Goal: Task Accomplishment & Management: Manage account settings

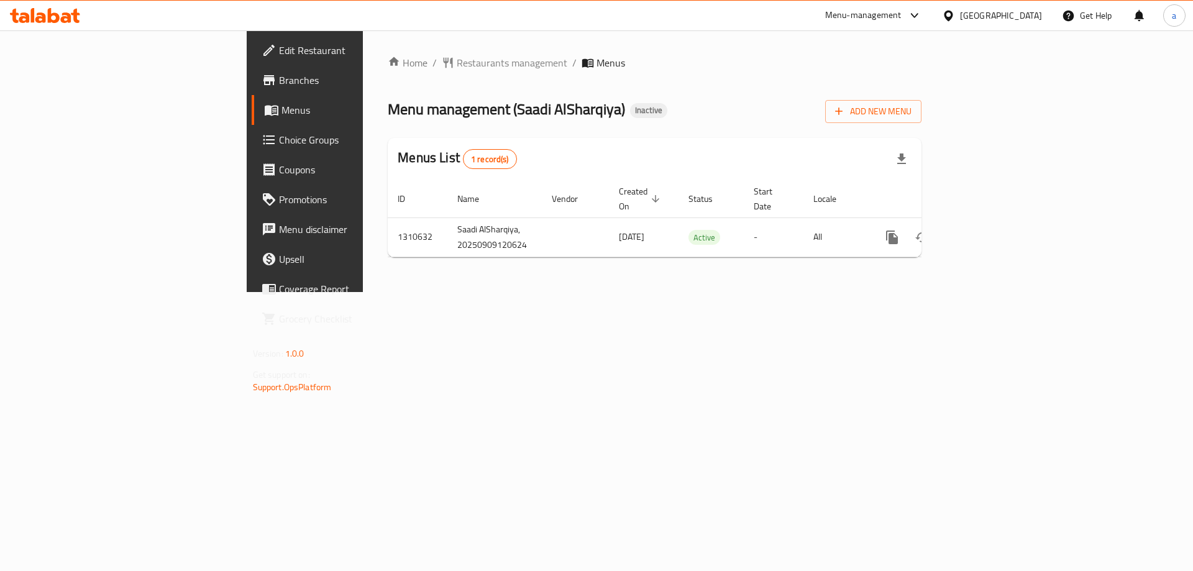
click at [252, 60] on link "Edit Restaurant" at bounding box center [349, 50] width 194 height 30
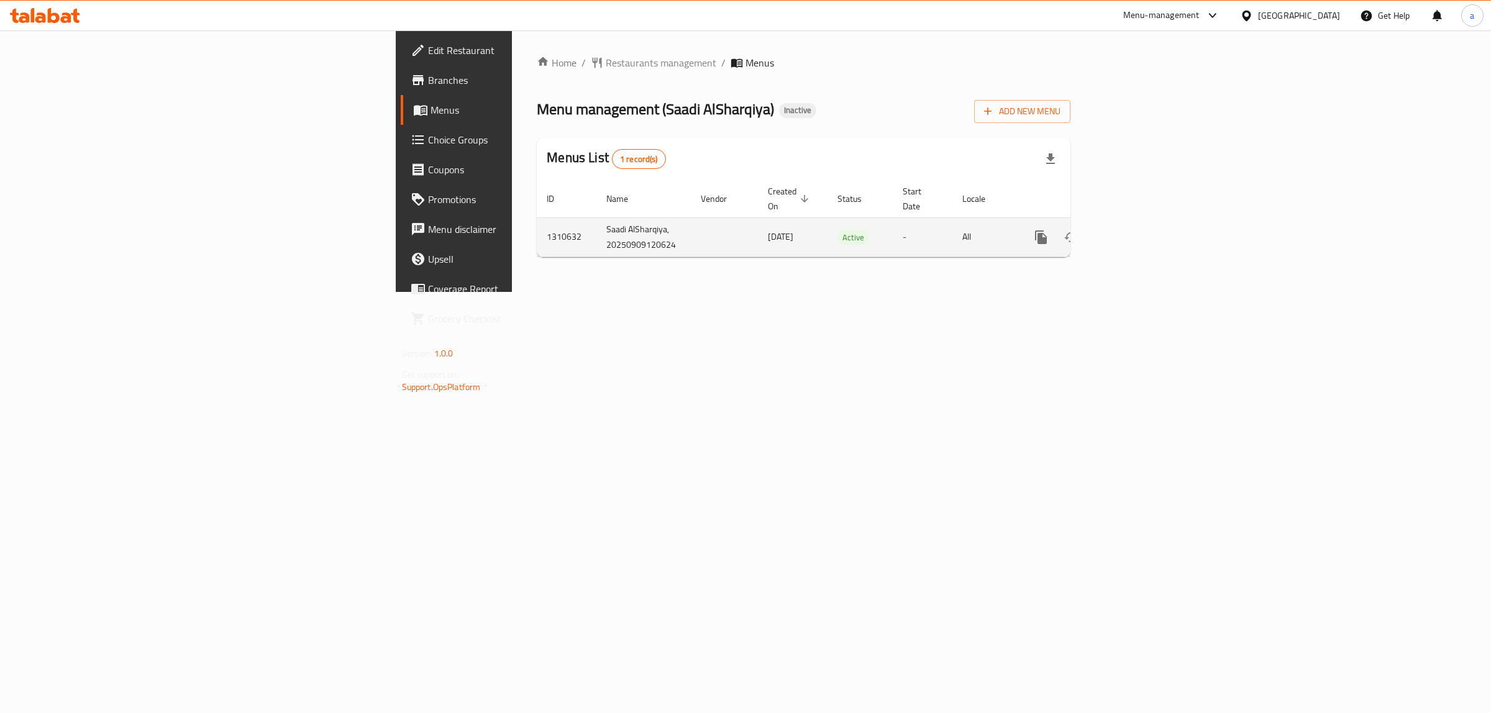
click at [1138, 230] on icon "enhanced table" at bounding box center [1130, 237] width 15 height 15
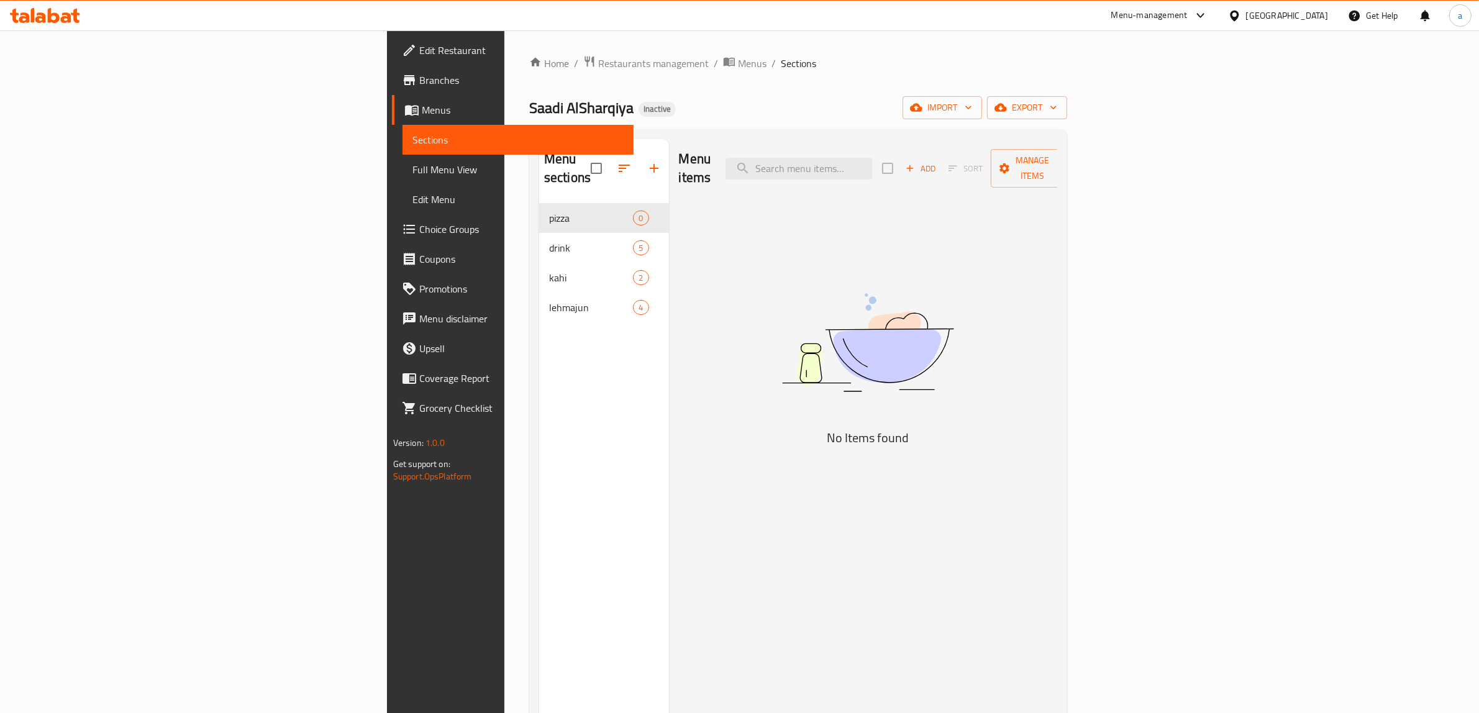
click at [422, 103] on span "Menus" at bounding box center [523, 110] width 203 height 15
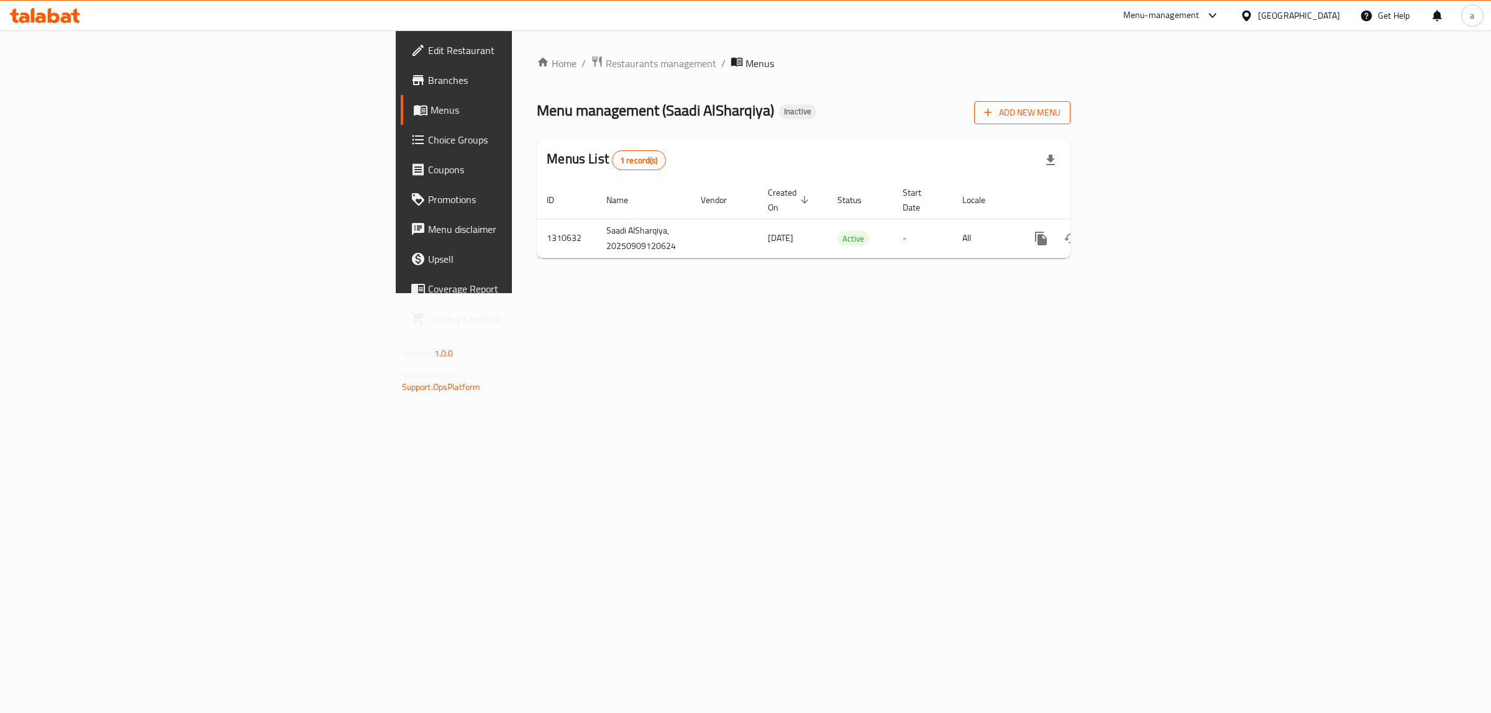
click at [1060, 113] on span "Add New Menu" at bounding box center [1022, 113] width 76 height 16
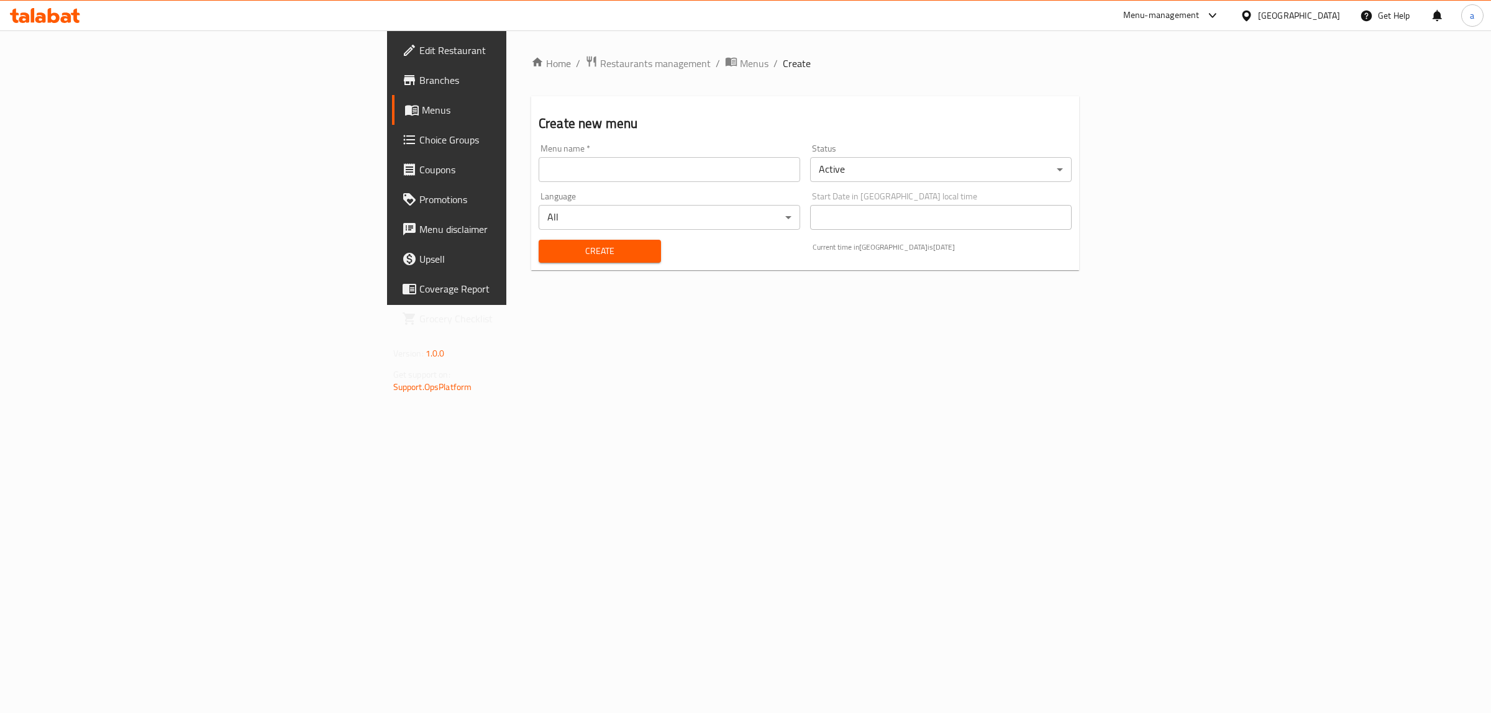
click at [539, 168] on input "text" at bounding box center [670, 169] width 262 height 25
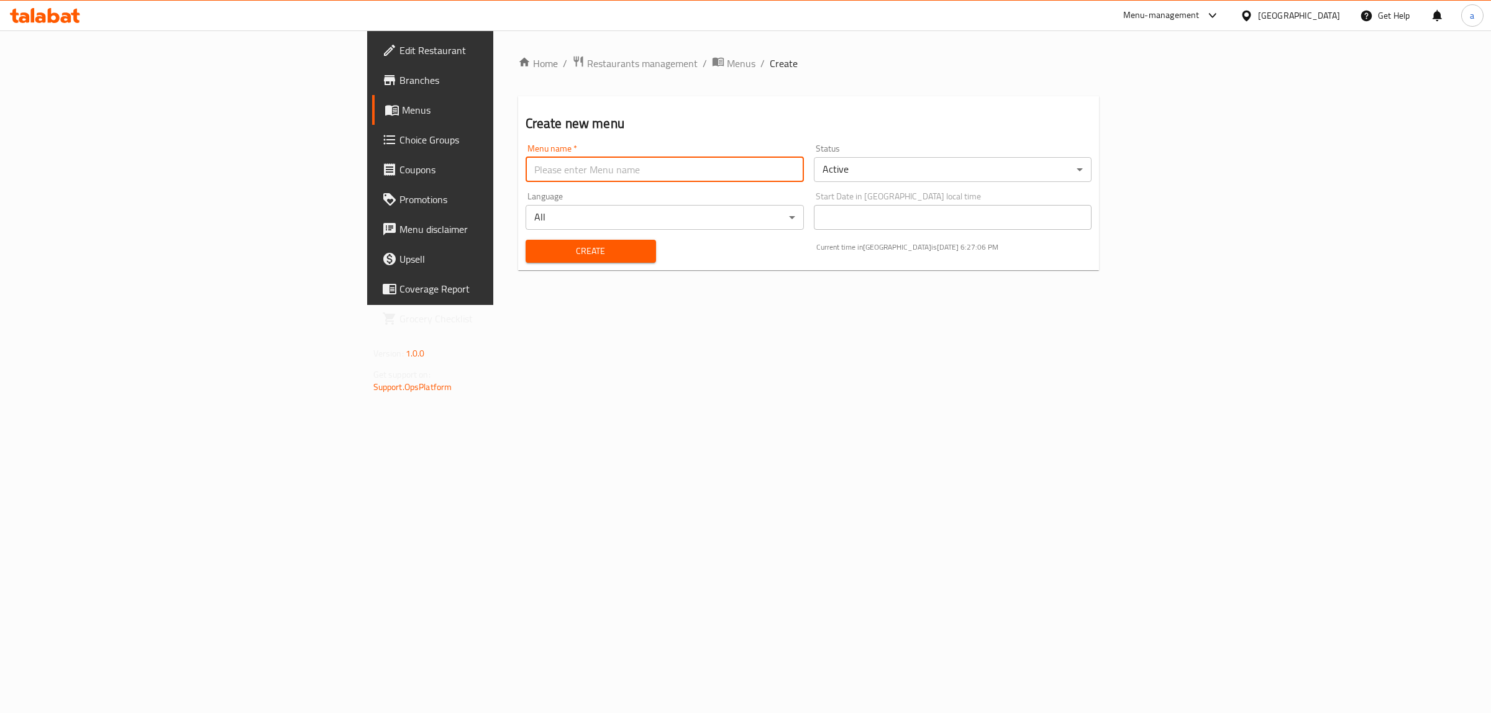
type input "[PERSON_NAME]"
click at [536, 253] on span "Create" at bounding box center [591, 252] width 111 height 16
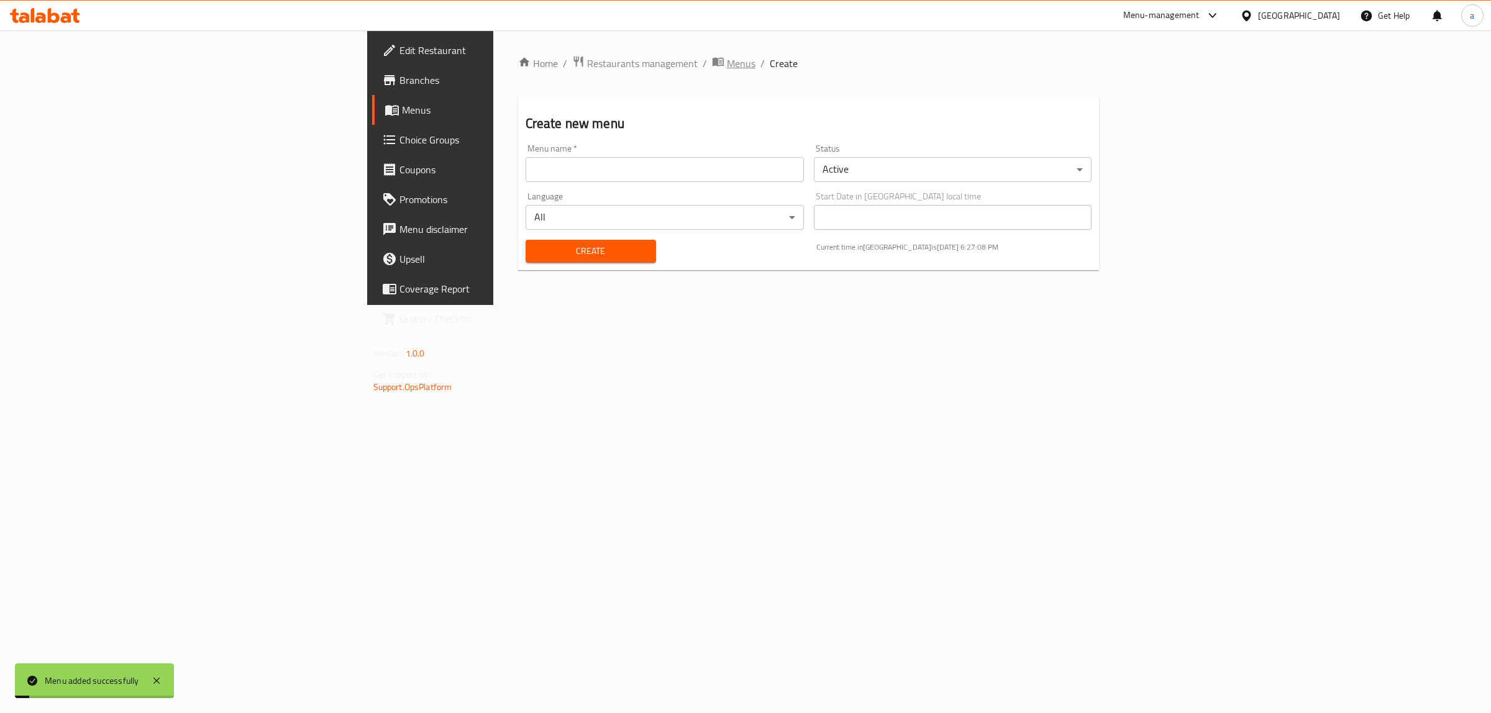
click at [727, 56] on span "Menus" at bounding box center [741, 63] width 29 height 15
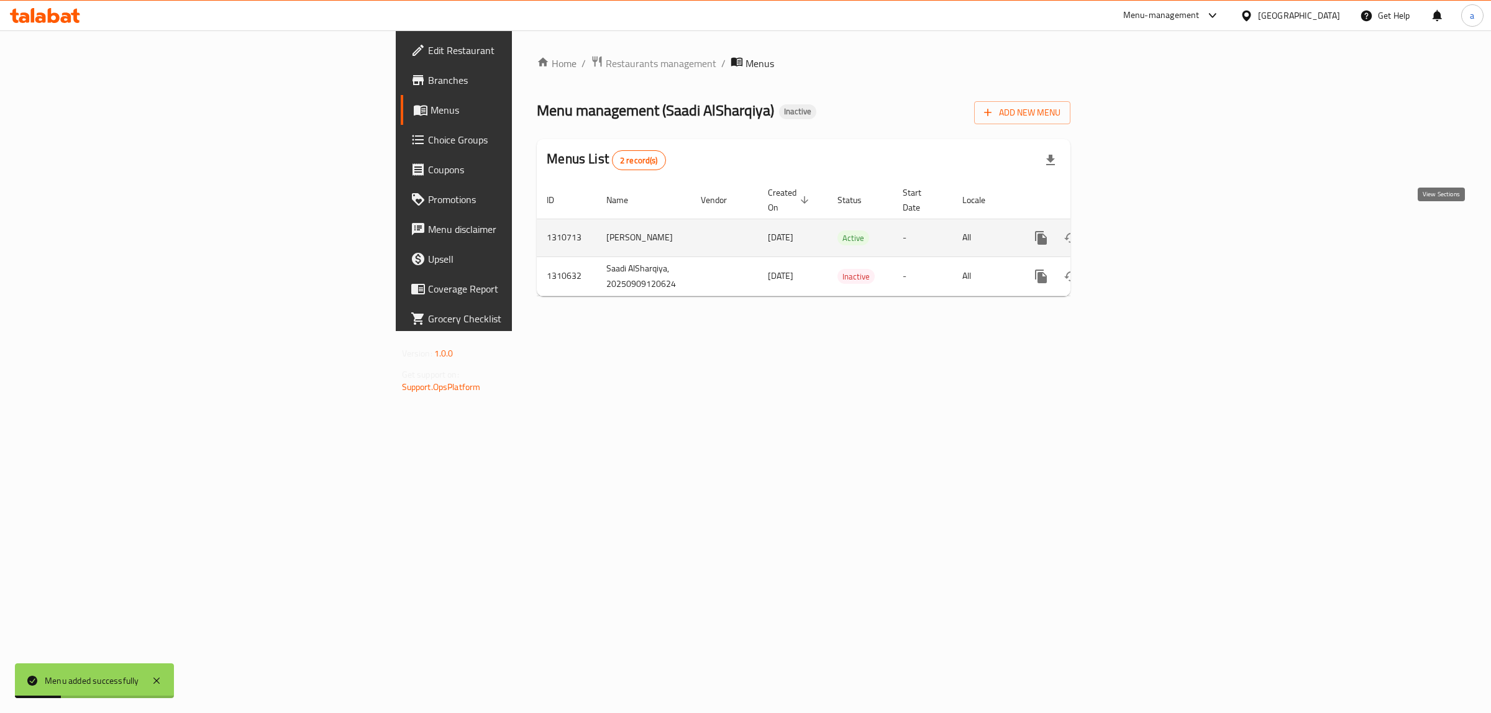
click at [1146, 235] on link "enhanced table" at bounding box center [1131, 238] width 30 height 30
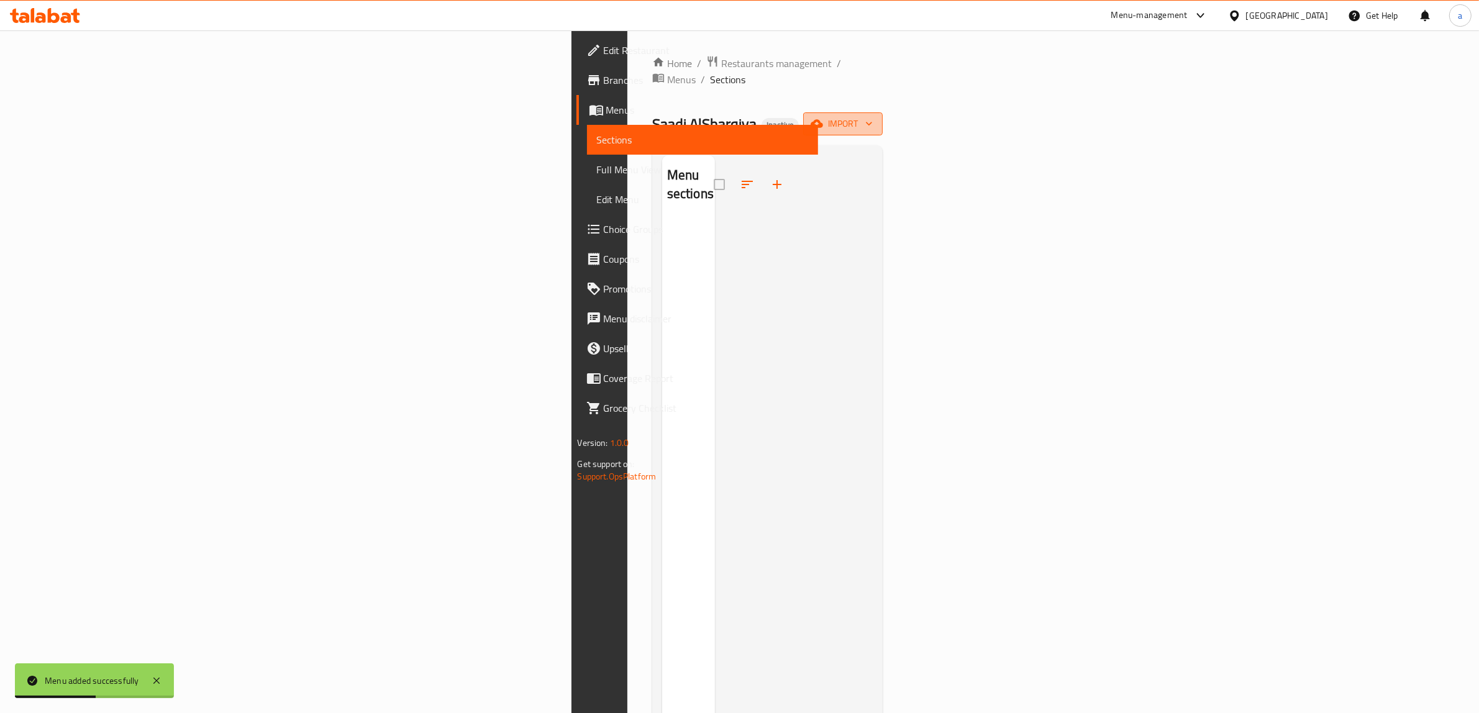
click at [873, 116] on span "import" at bounding box center [843, 124] width 60 height 16
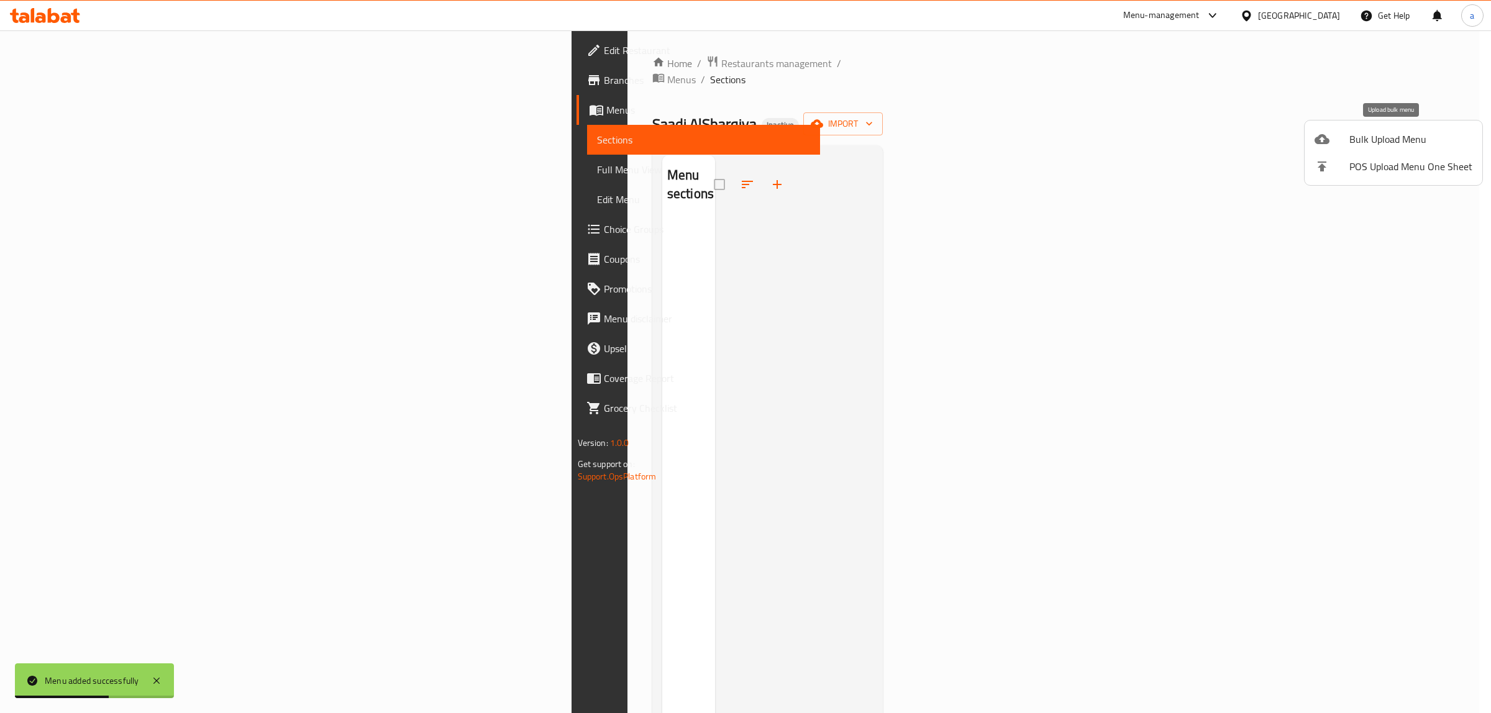
click at [1365, 135] on span "Bulk Upload Menu" at bounding box center [1410, 139] width 123 height 15
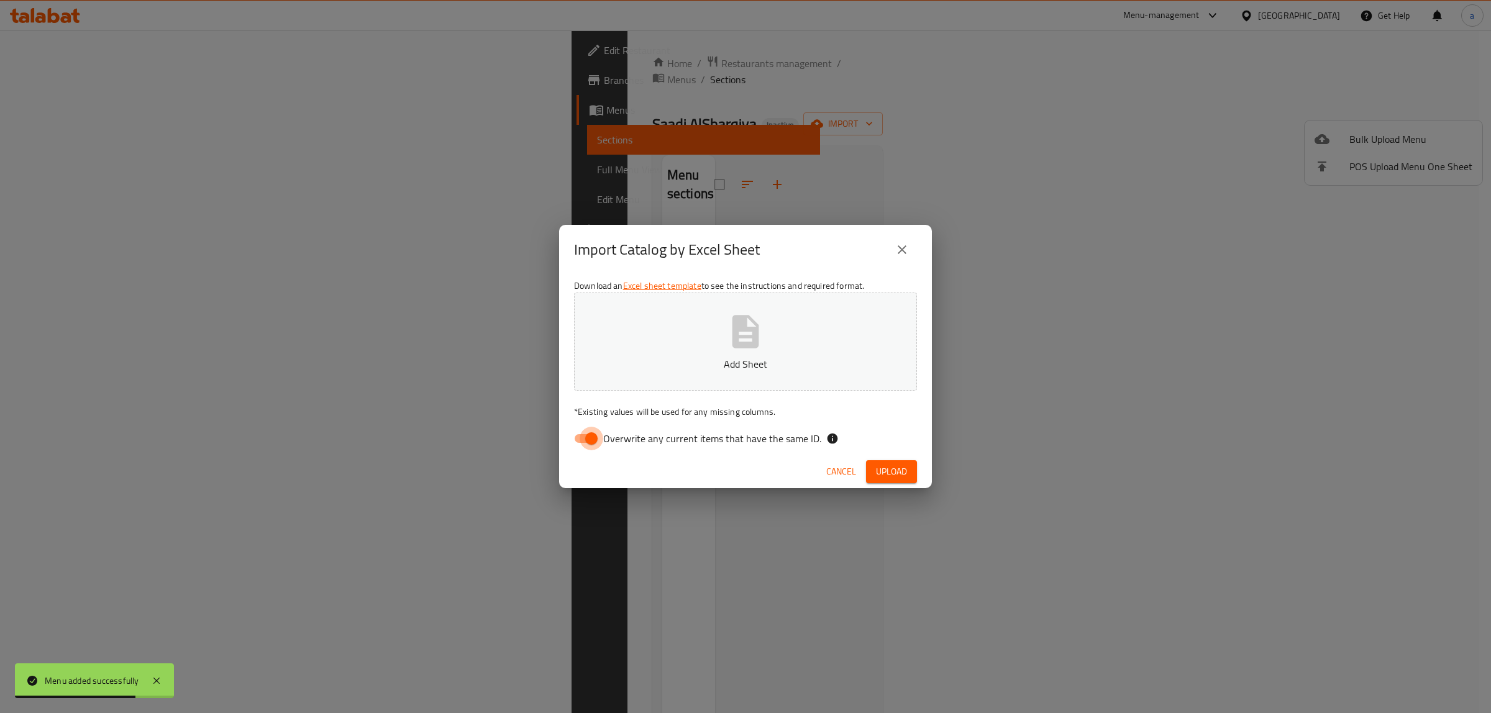
click at [579, 442] on input "Overwrite any current items that have the same ID." at bounding box center [591, 439] width 71 height 24
checkbox input "false"
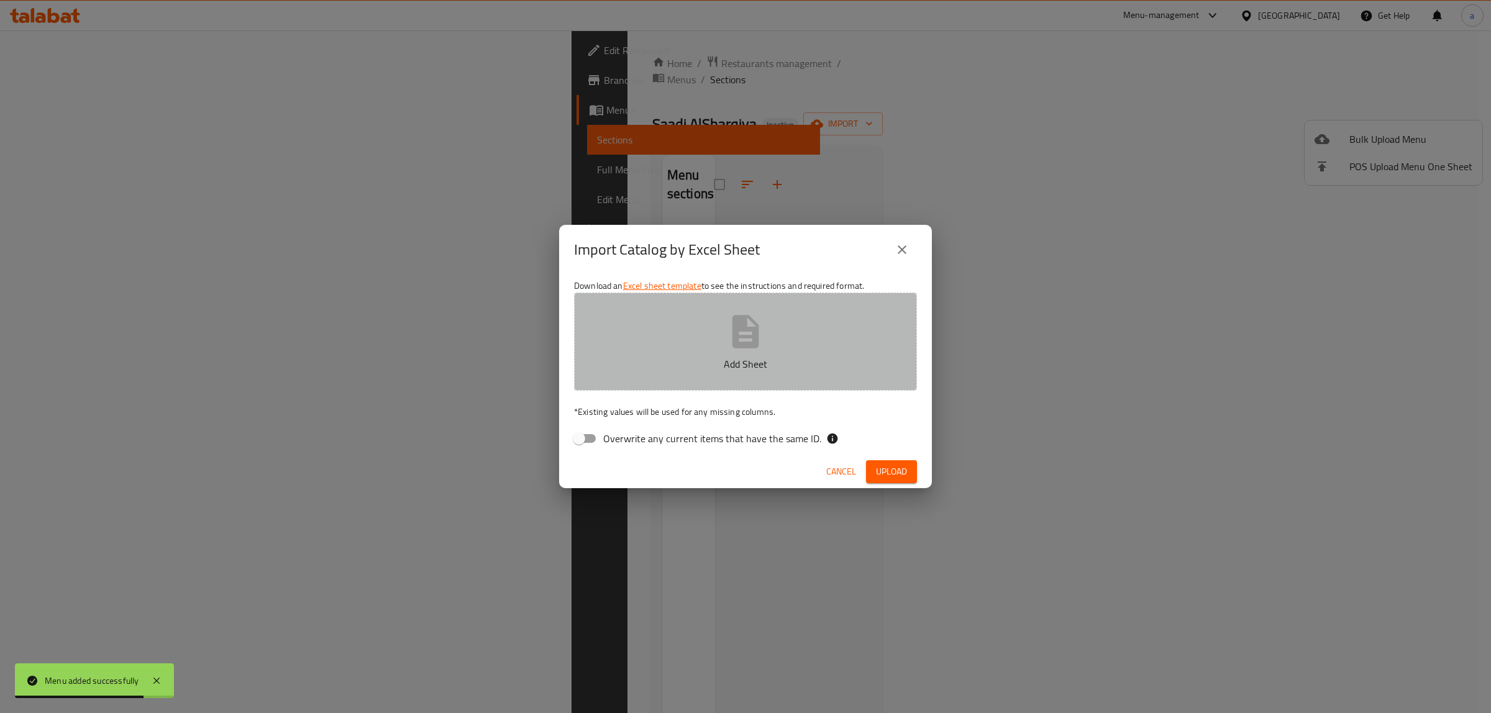
click at [634, 365] on p "Add Sheet" at bounding box center [745, 364] width 304 height 15
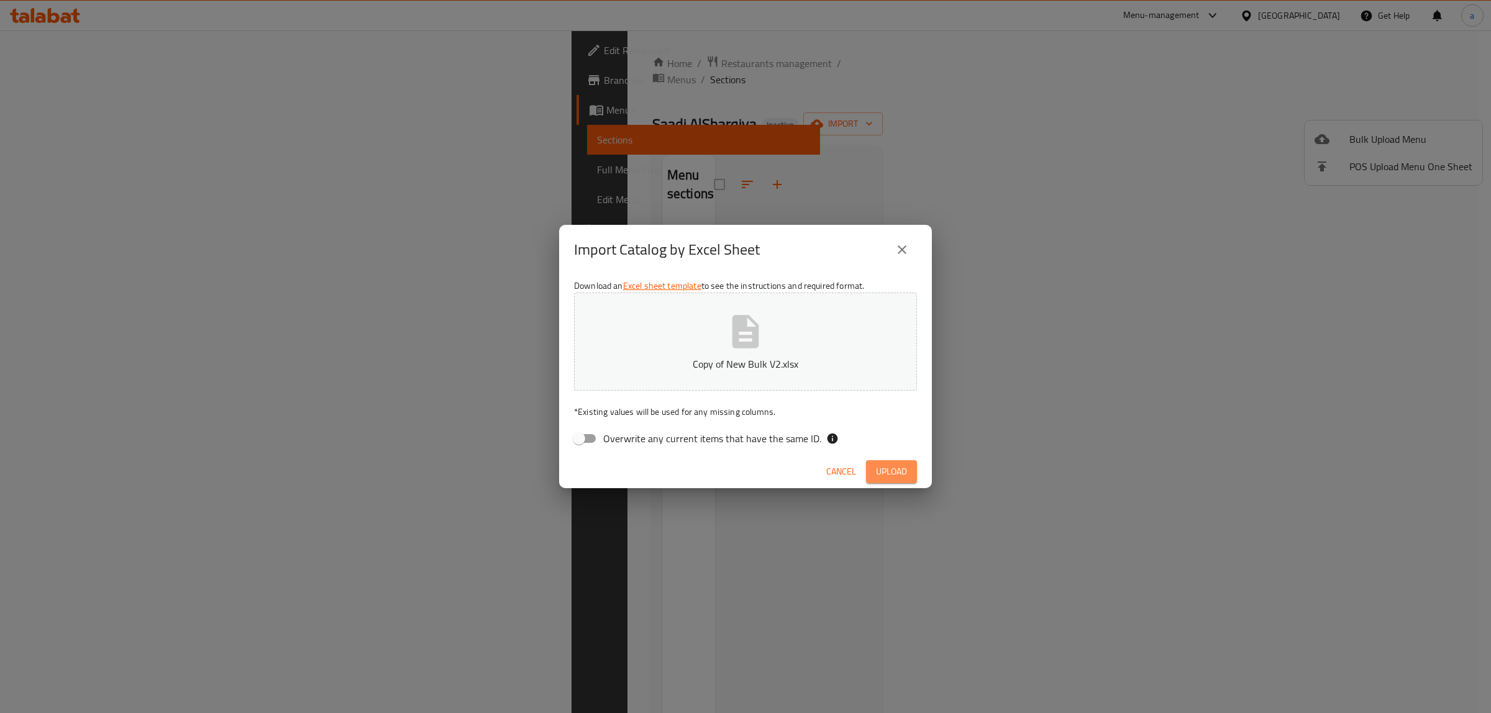
click at [899, 474] on span "Upload" at bounding box center [891, 472] width 31 height 16
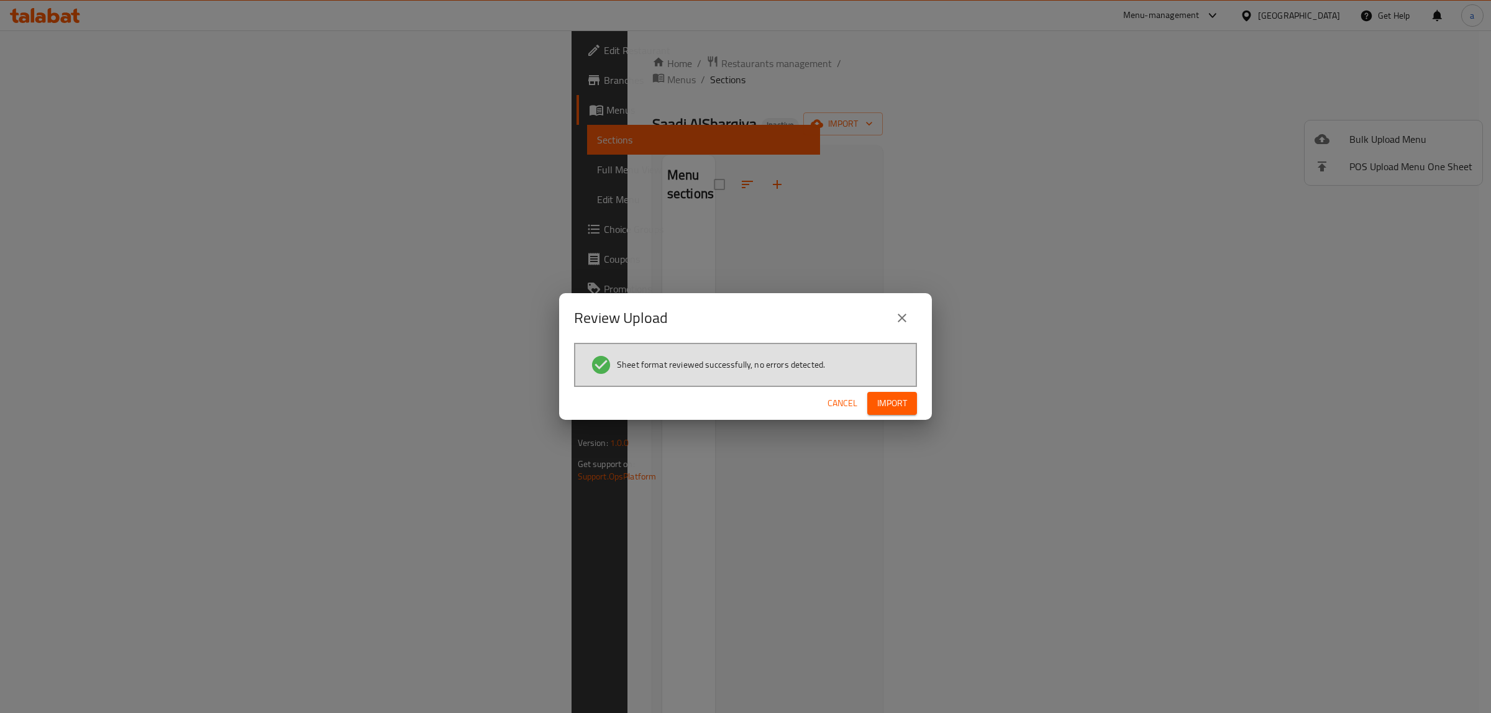
click at [913, 401] on button "Import" at bounding box center [892, 403] width 50 height 23
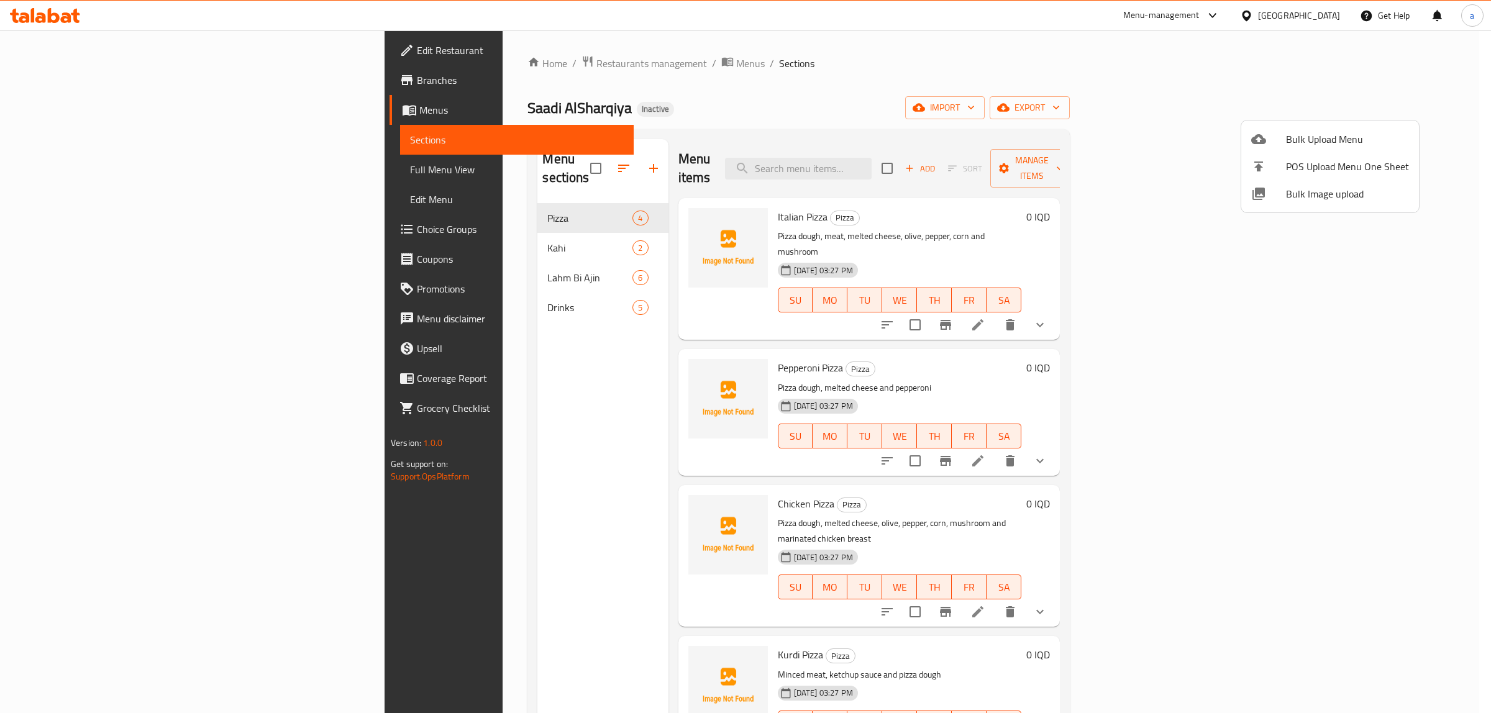
click at [457, 291] on div at bounding box center [745, 356] width 1491 height 713
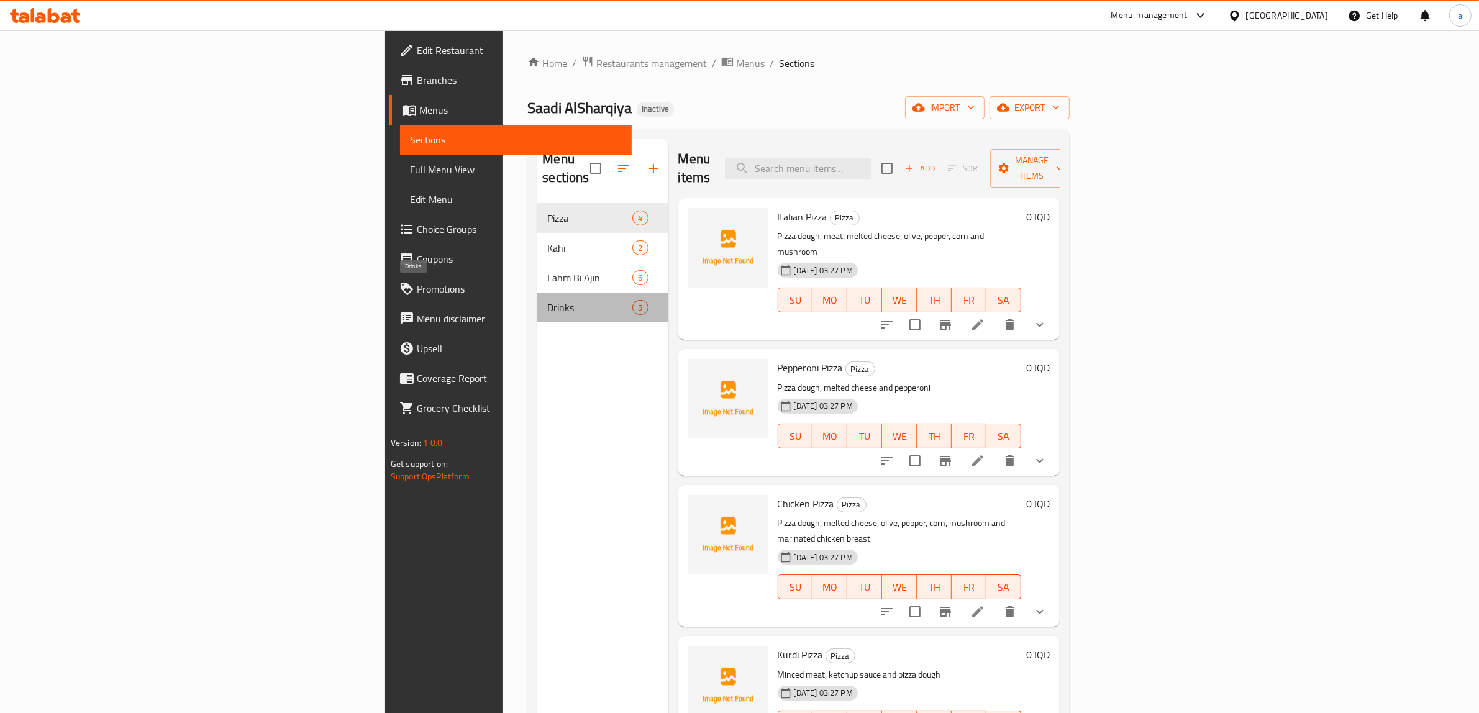
click at [547, 300] on span "Drinks" at bounding box center [589, 307] width 85 height 15
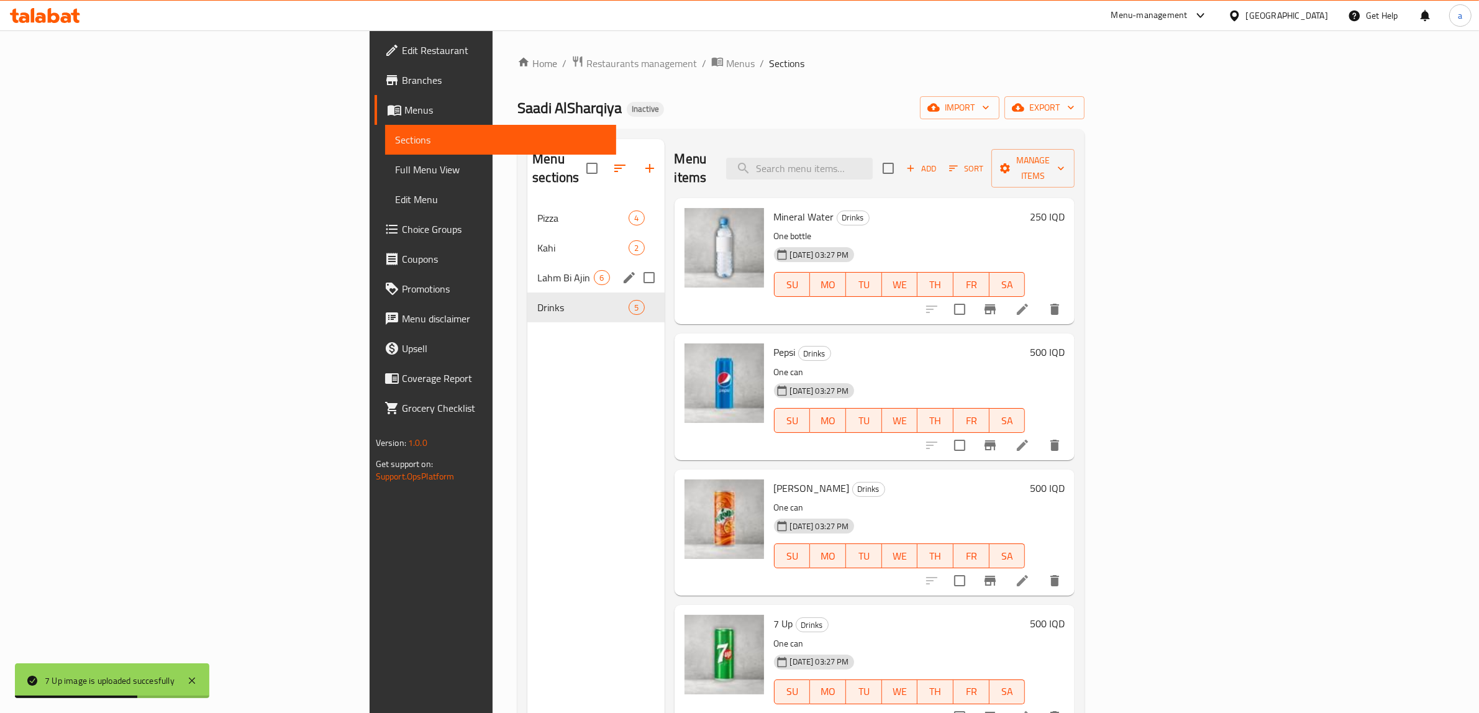
click at [527, 263] on div "Lahm Bi Ajin 6" at bounding box center [595, 278] width 137 height 30
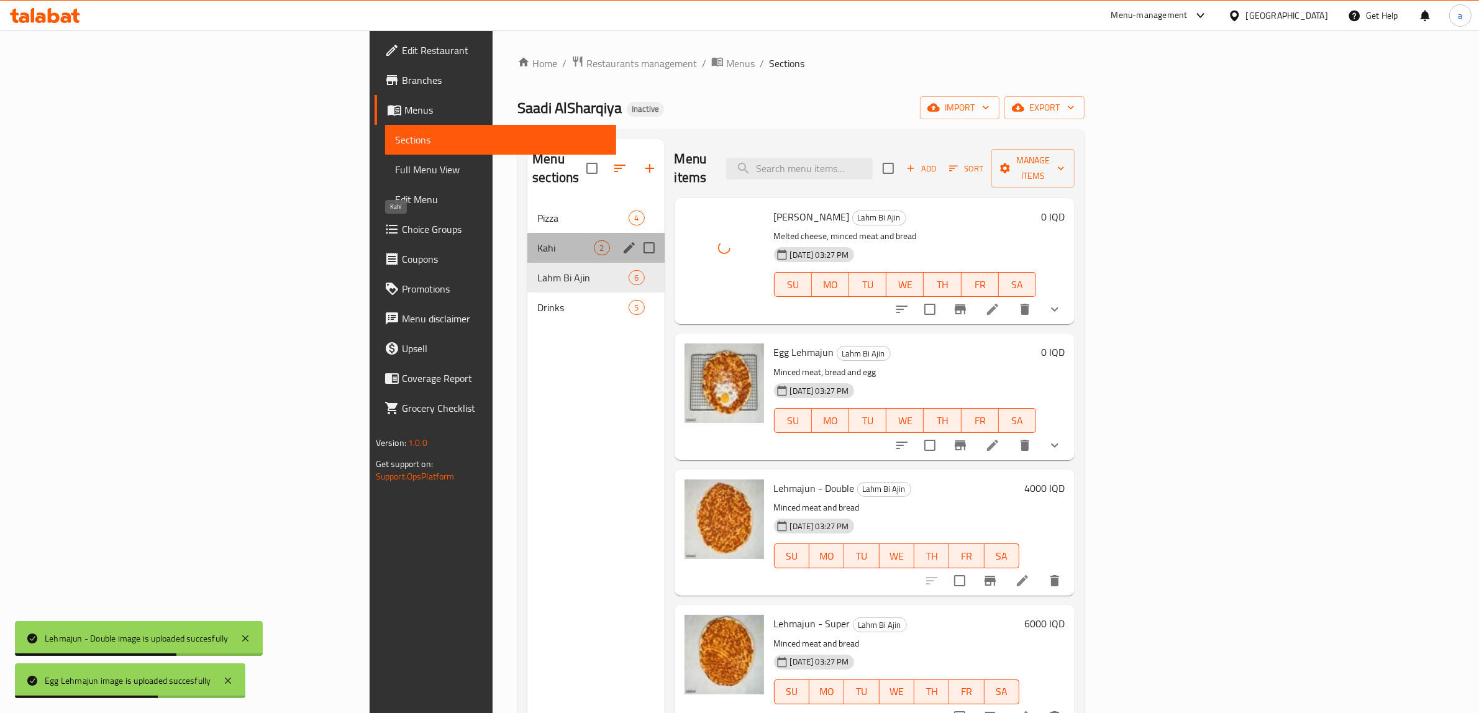
click at [537, 240] on span "Kahi" at bounding box center [565, 247] width 57 height 15
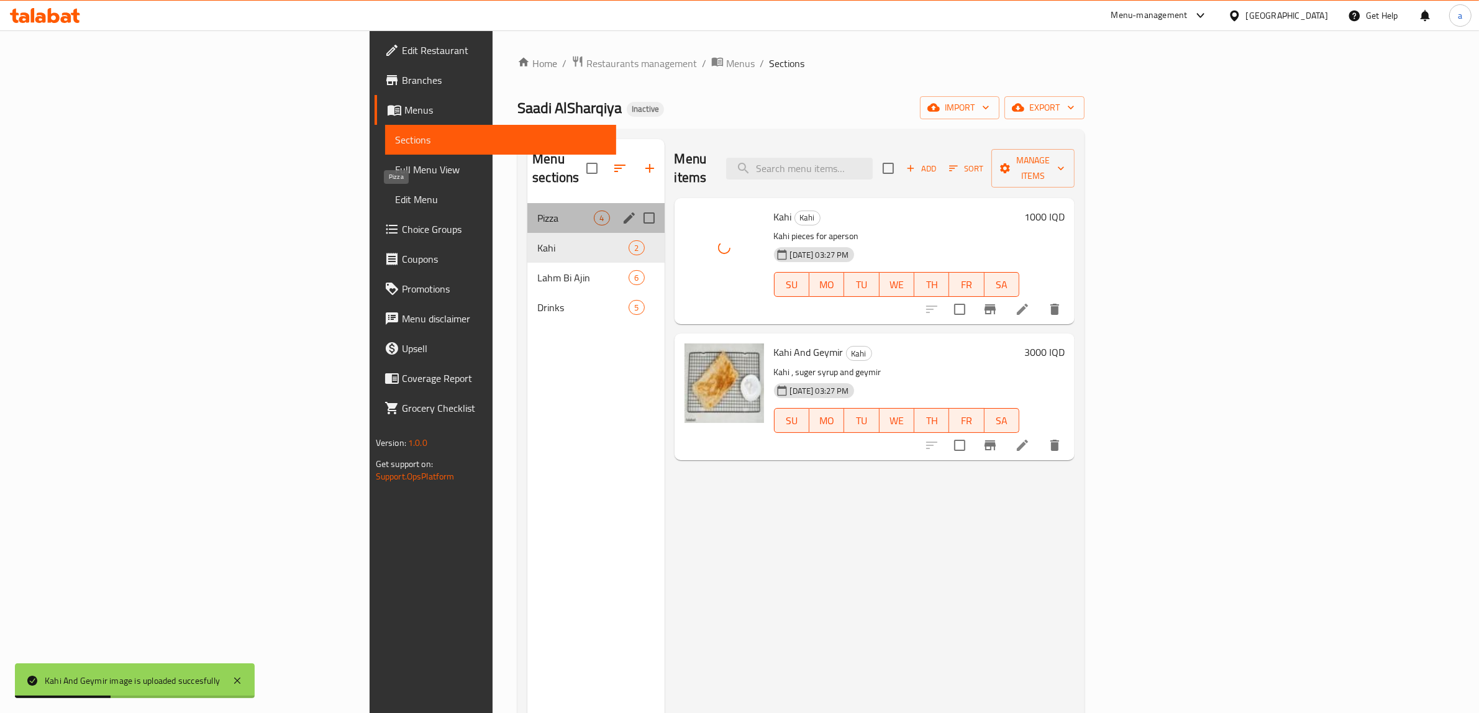
click at [537, 211] on span "Pizza" at bounding box center [565, 218] width 57 height 15
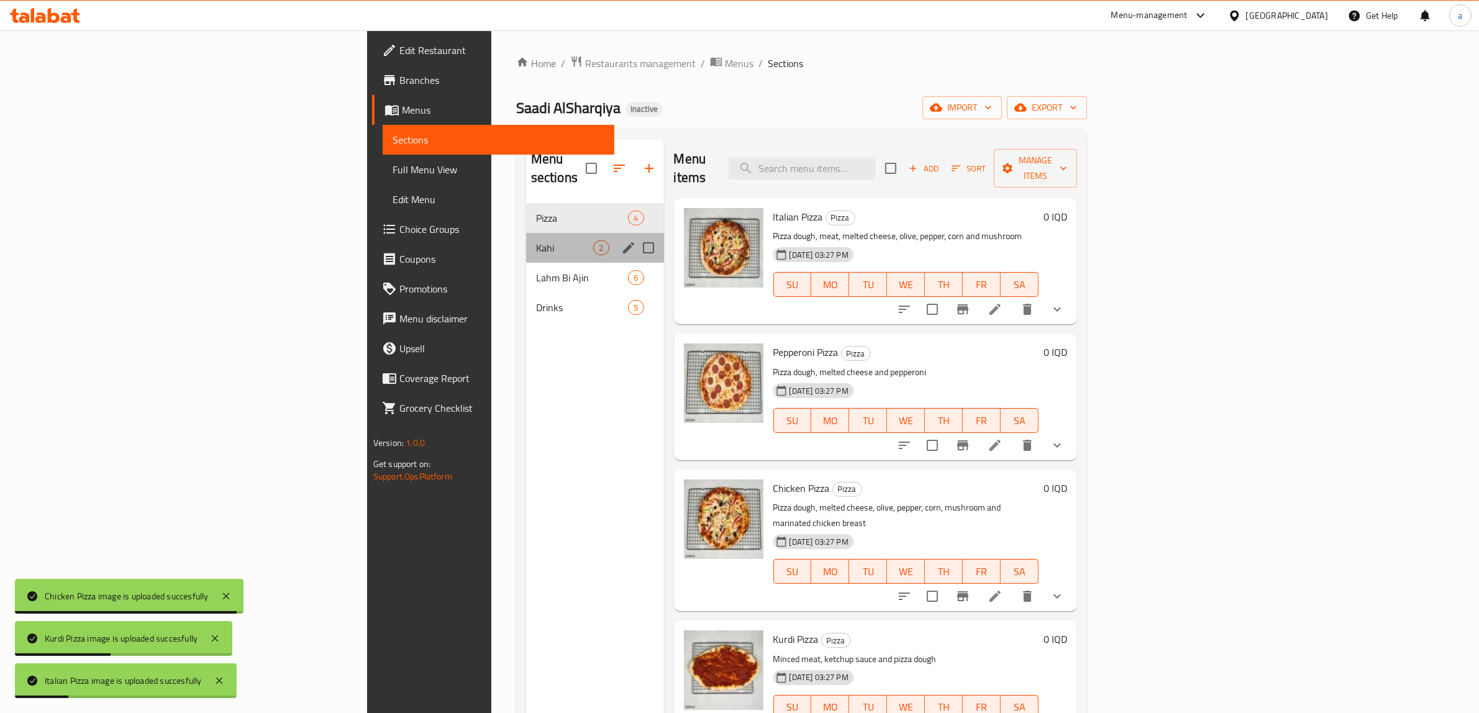
click at [526, 233] on div "Kahi 2" at bounding box center [595, 248] width 138 height 30
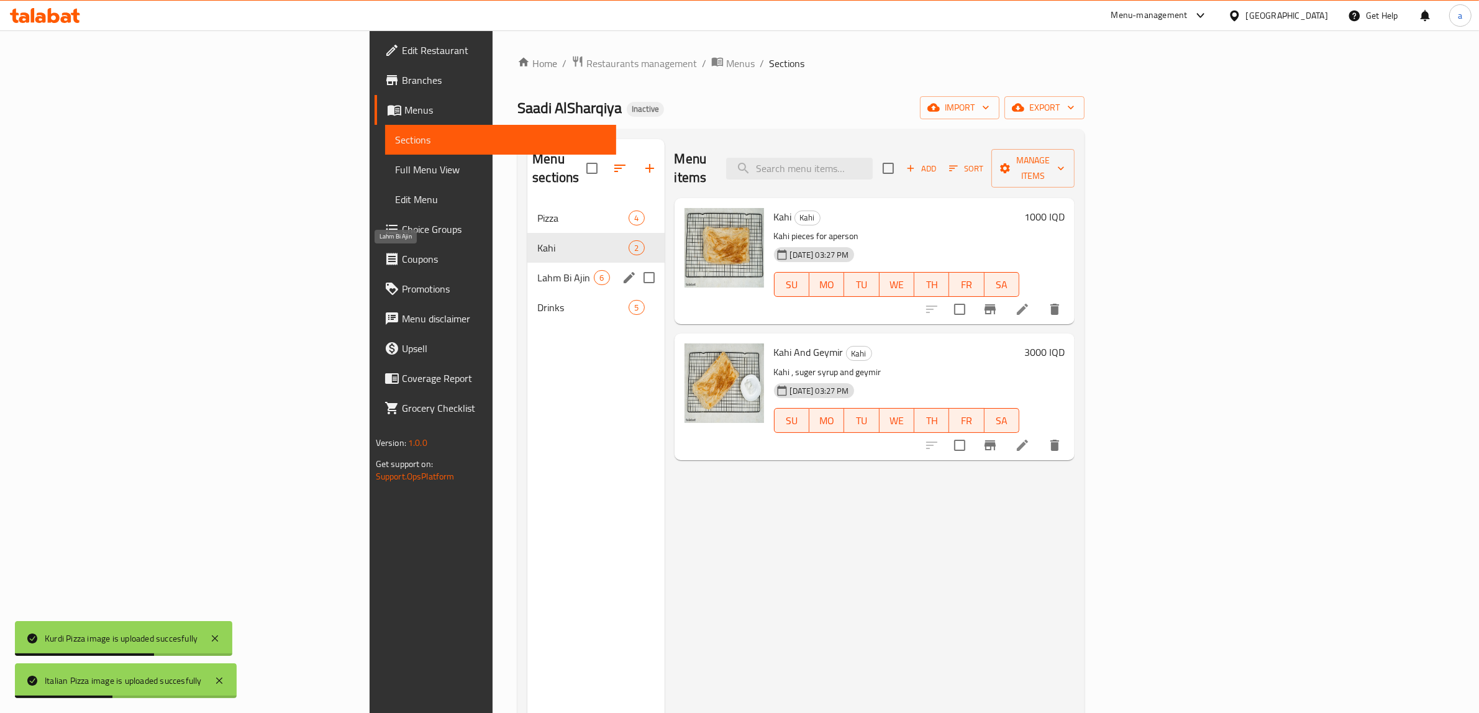
click at [537, 270] on span "Lahm Bi Ajin" at bounding box center [565, 277] width 57 height 15
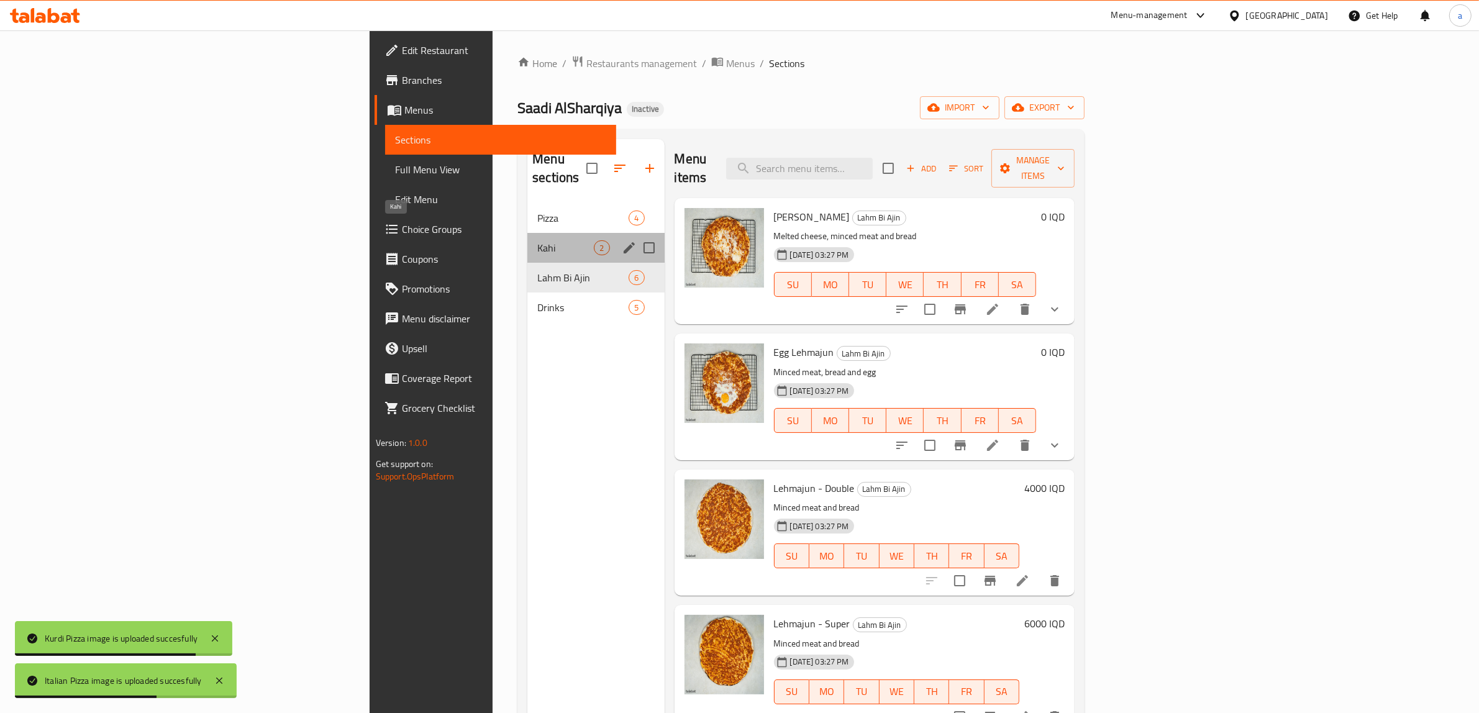
click at [537, 240] on span "Kahi" at bounding box center [565, 247] width 57 height 15
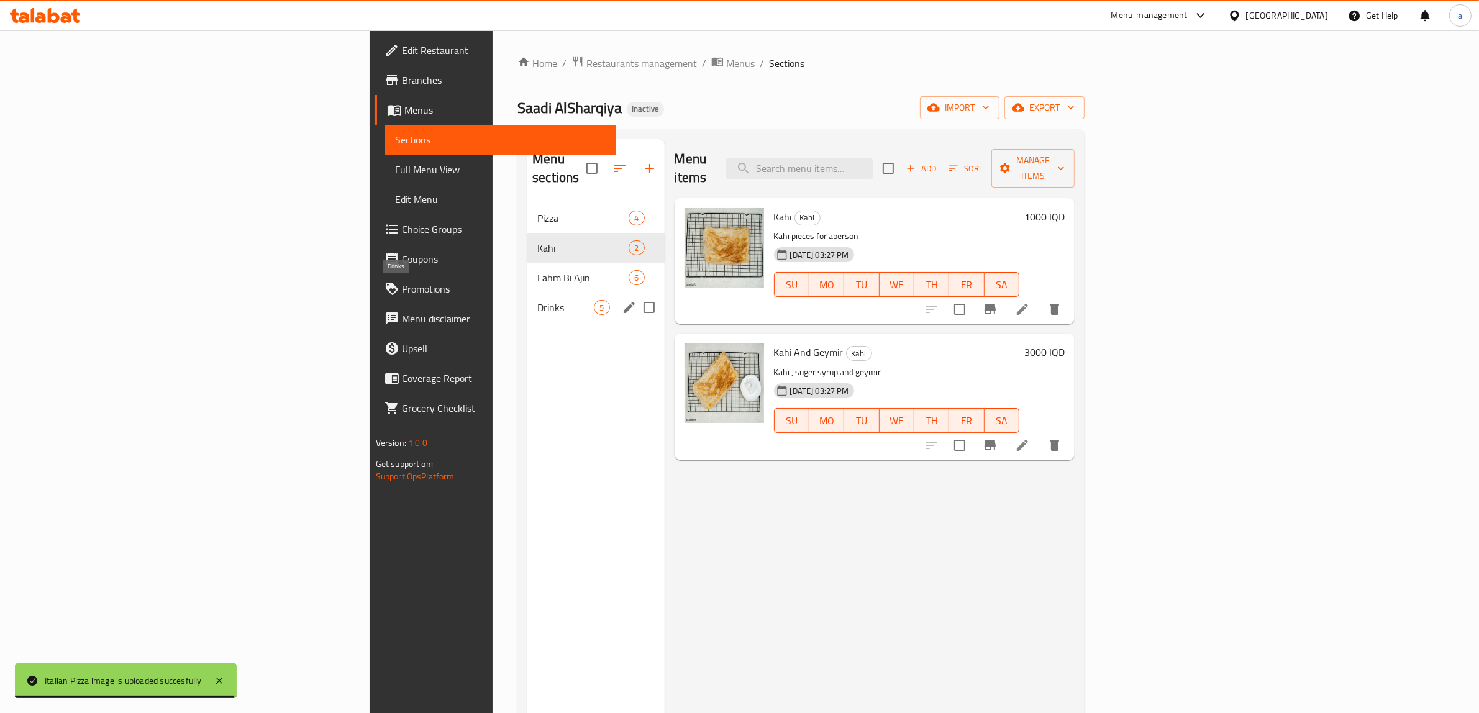
click at [537, 300] on span "Drinks" at bounding box center [565, 307] width 57 height 15
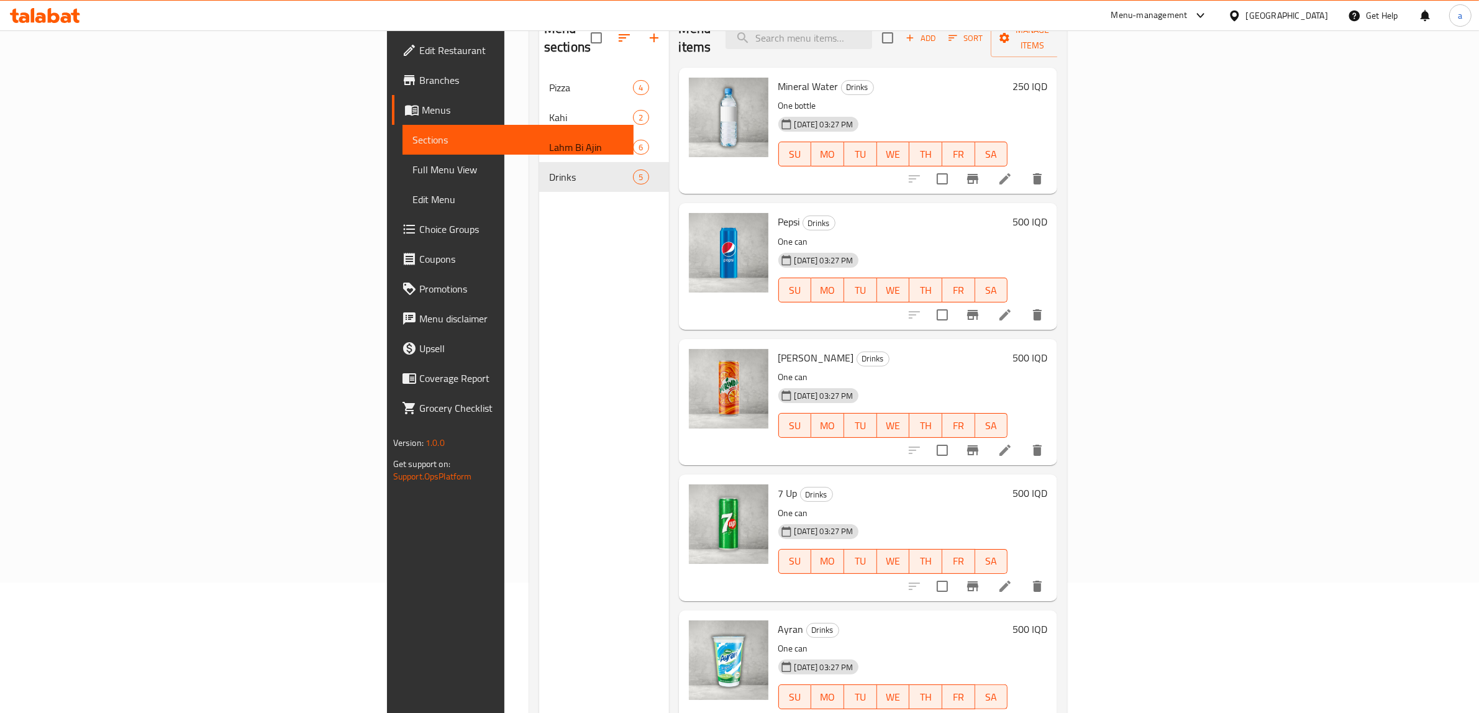
scroll to position [175, 0]
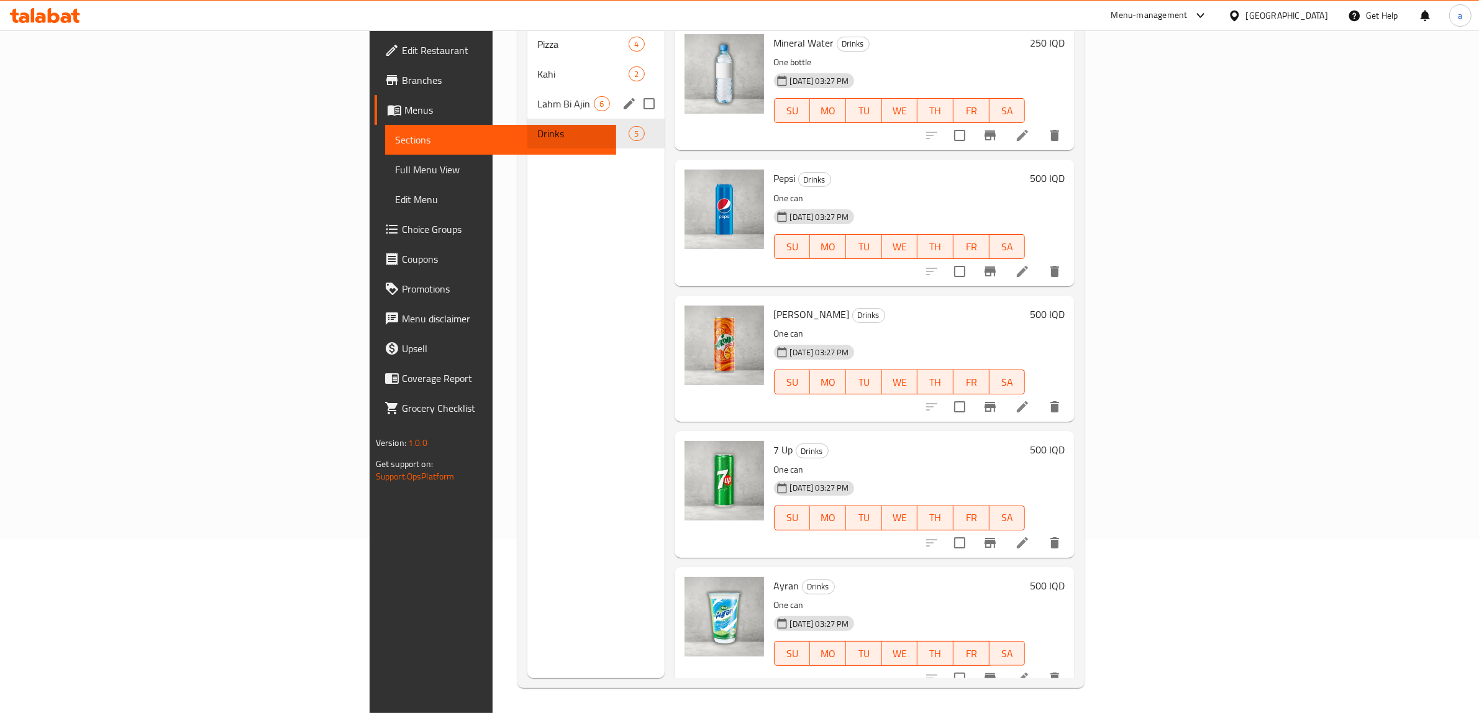
click at [537, 96] on span "Lahm Bi Ajin" at bounding box center [565, 103] width 57 height 15
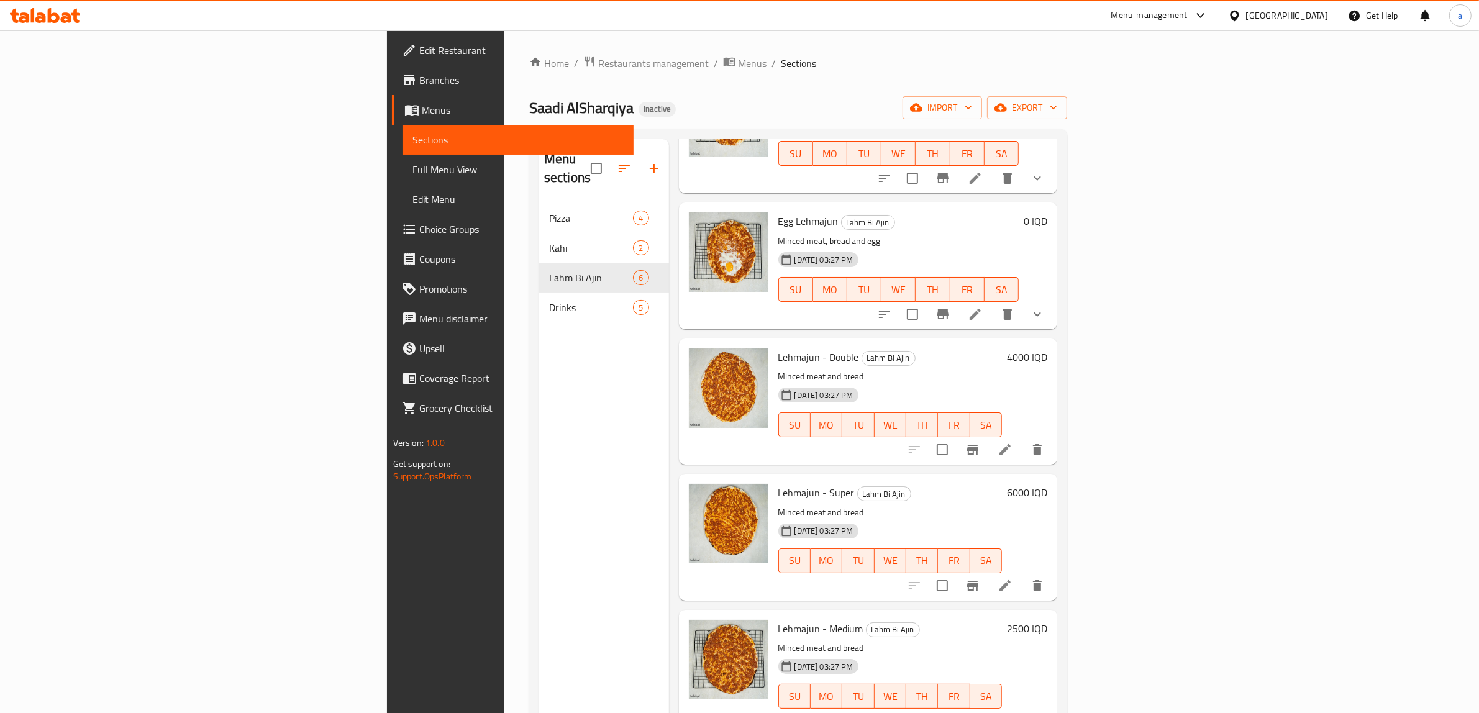
click at [403, 156] on link "Full Menu View" at bounding box center [519, 170] width 232 height 30
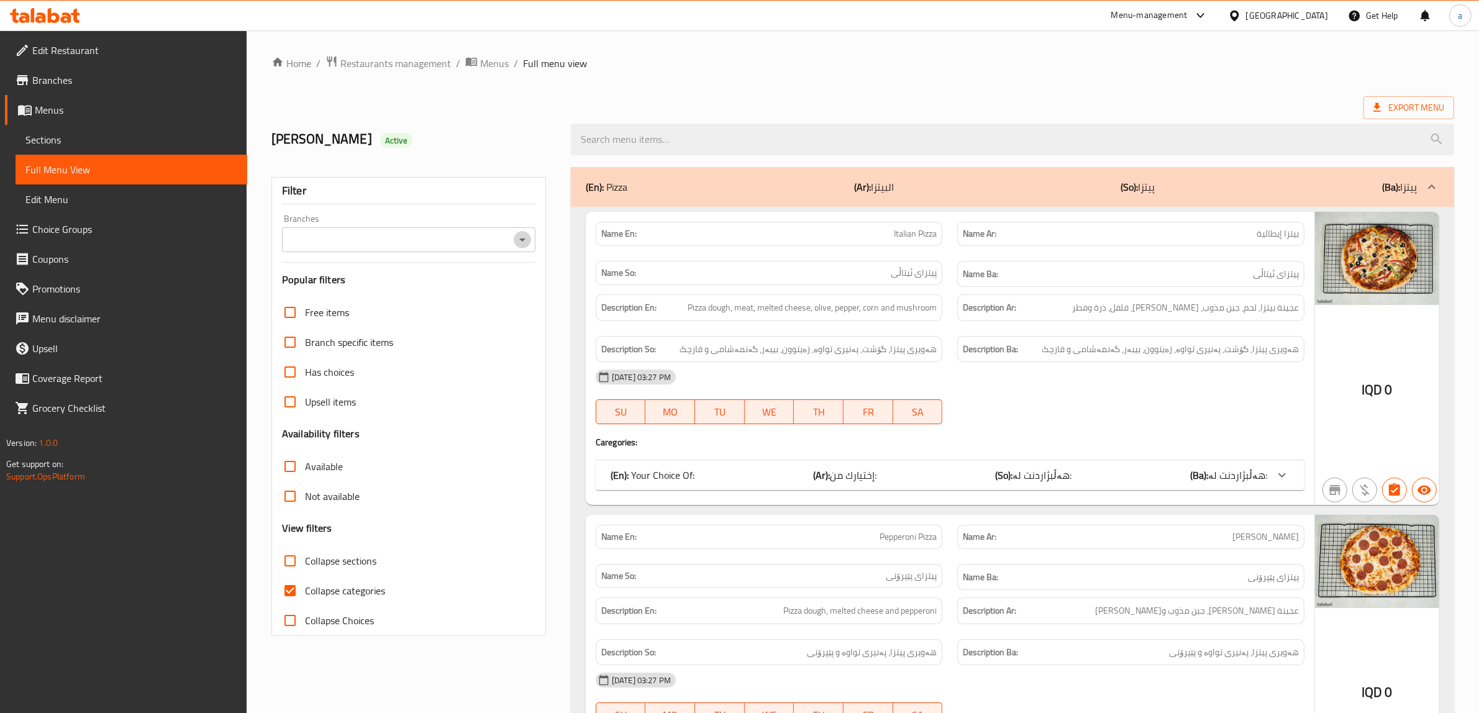
click at [522, 242] on icon "Open" at bounding box center [522, 239] width 15 height 15
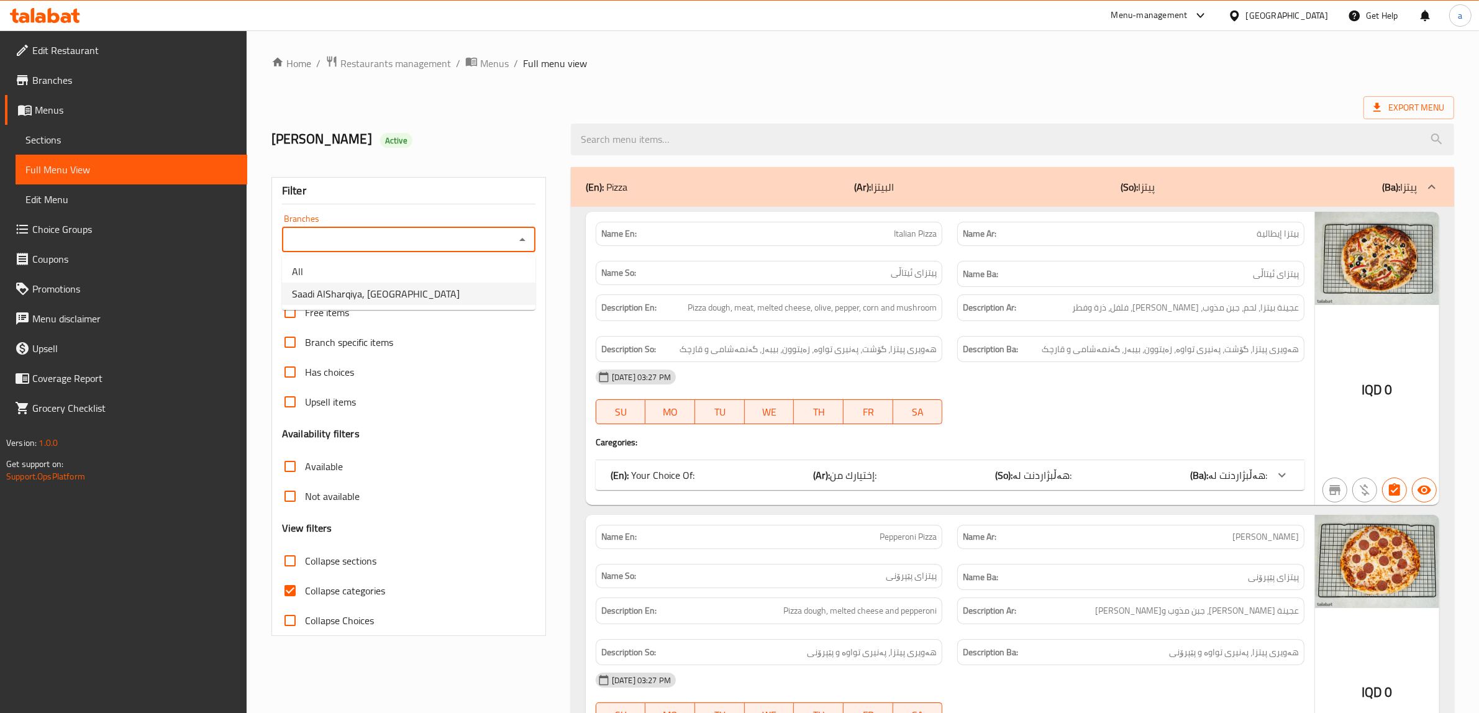
click at [476, 295] on li "Saadi AlSharqiya, [GEOGRAPHIC_DATA]" at bounding box center [408, 294] width 253 height 22
type input "Saadi AlSharqiya, [GEOGRAPHIC_DATA]"
click at [293, 594] on input "Collapse categories" at bounding box center [290, 591] width 30 height 30
checkbox input "false"
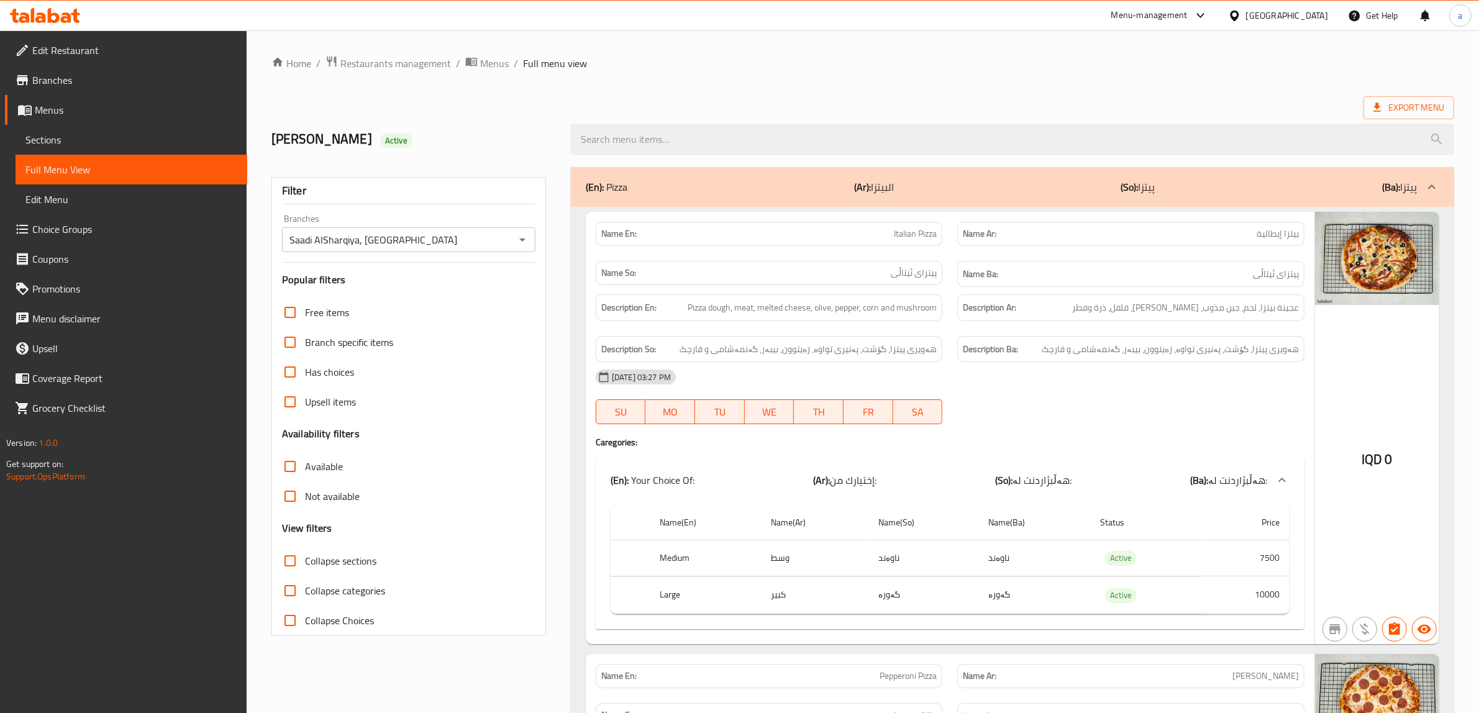
click at [292, 560] on input "Collapse sections" at bounding box center [290, 561] width 30 height 30
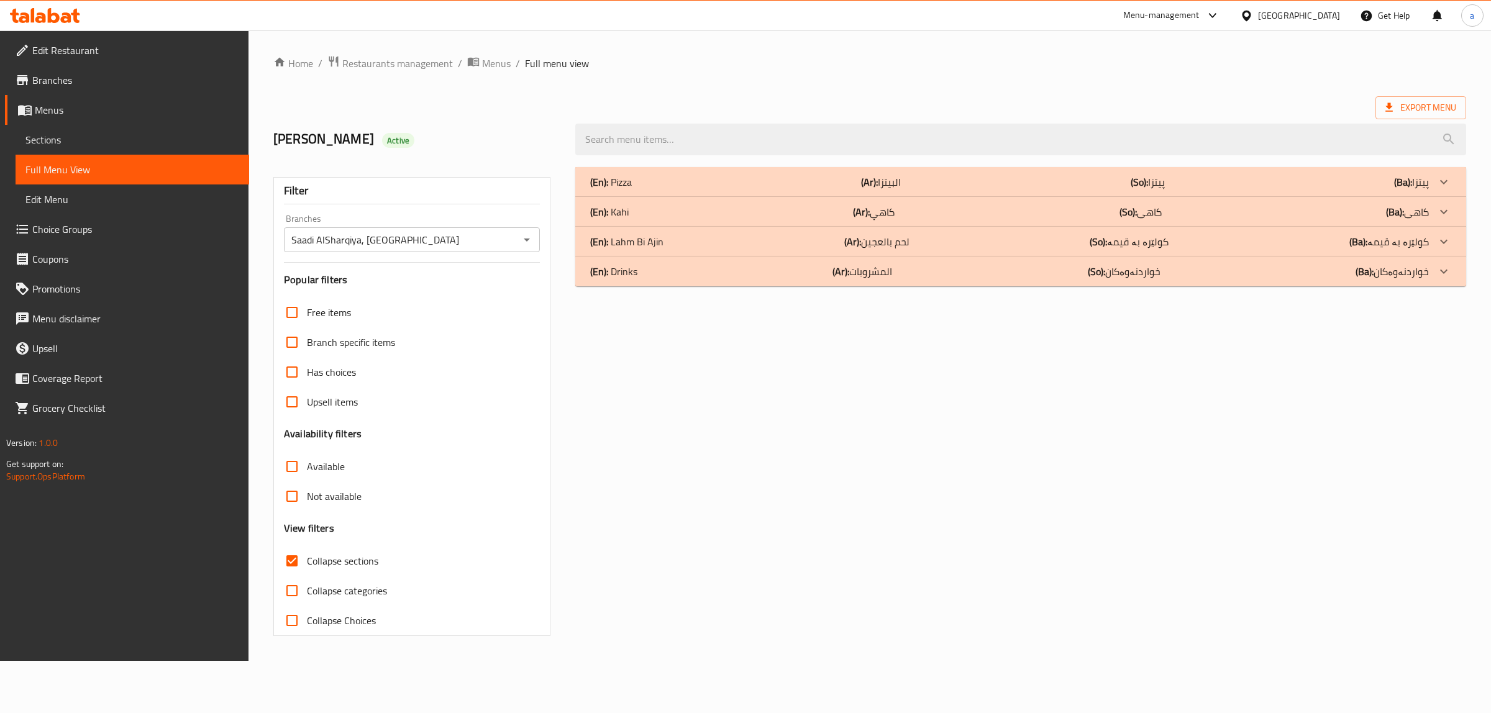
click at [294, 559] on input "Collapse sections" at bounding box center [292, 561] width 30 height 30
checkbox input "false"
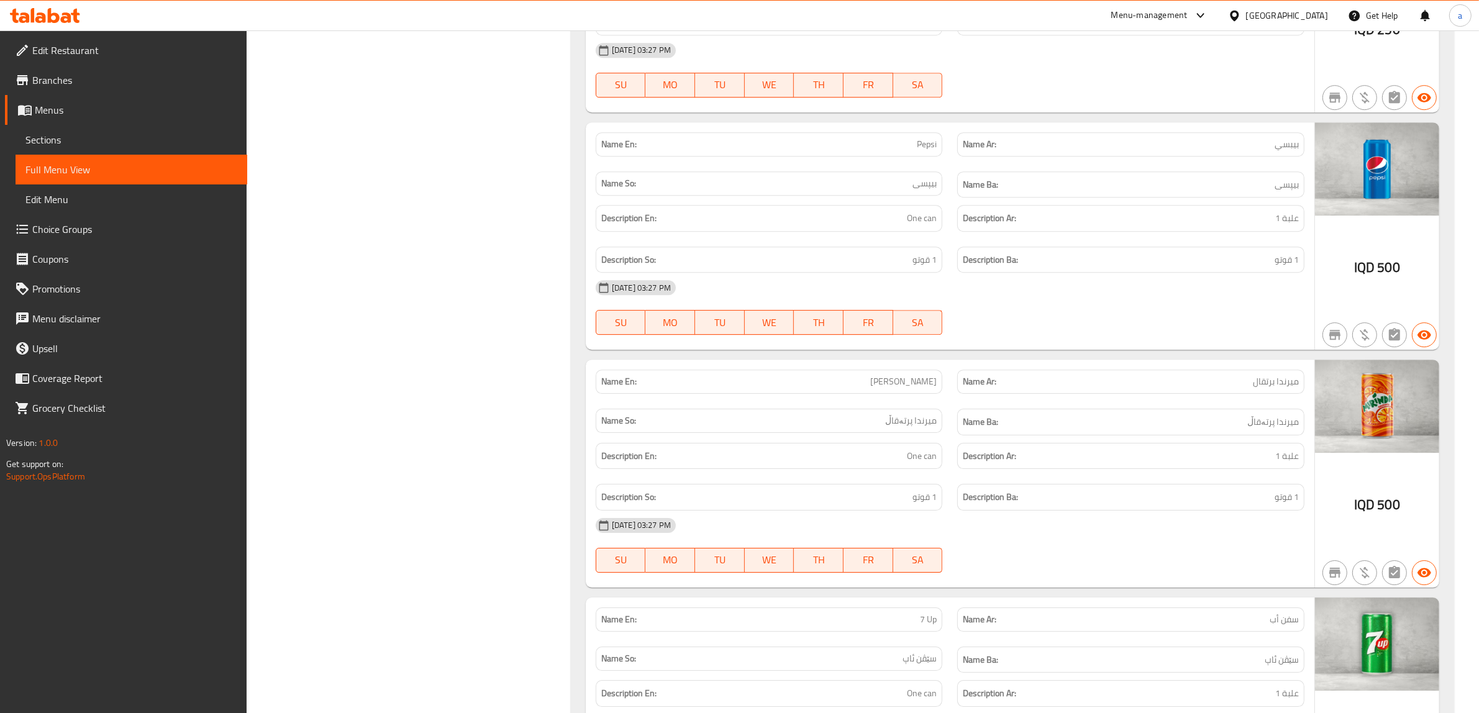
scroll to position [4756, 0]
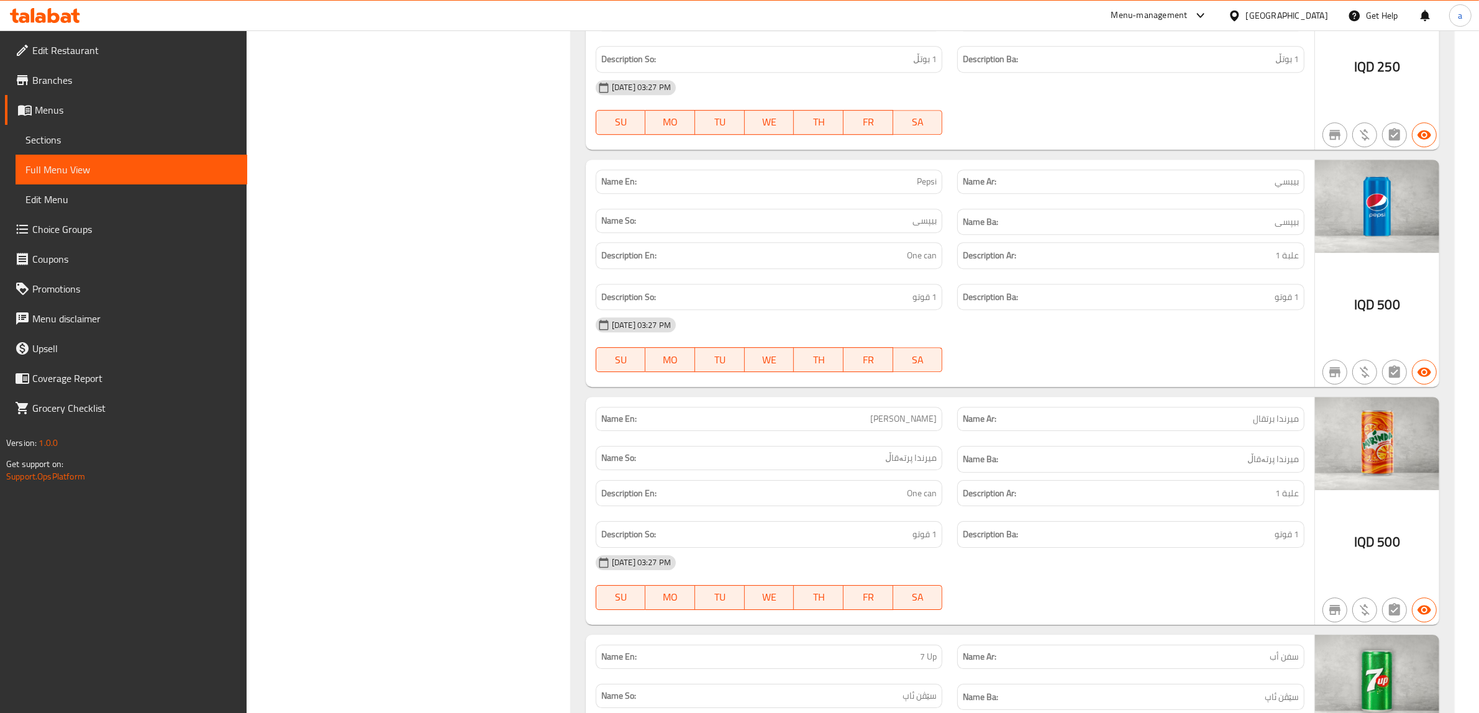
click at [89, 78] on span "Branches" at bounding box center [134, 80] width 205 height 15
